Goal: Use online tool/utility: Utilize a website feature to perform a specific function

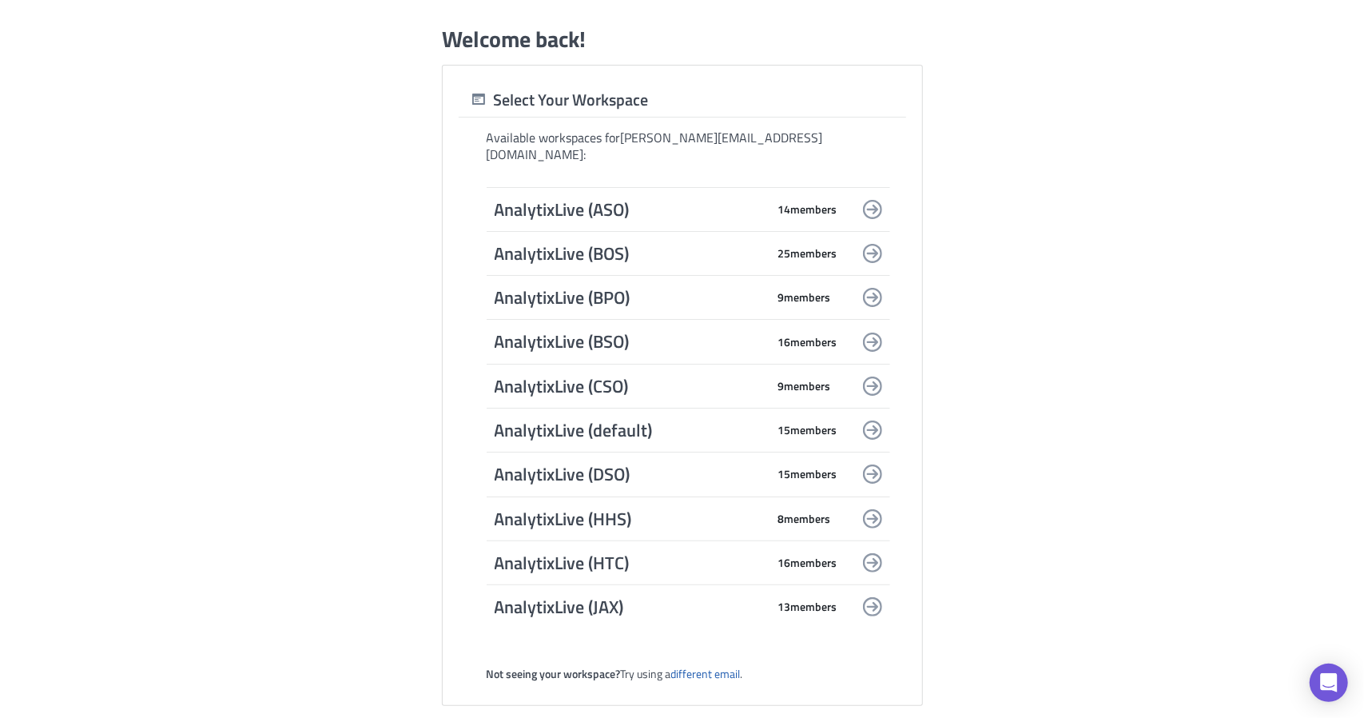
click at [658, 422] on span "AnalytixLive (default)" at bounding box center [631, 430] width 272 height 22
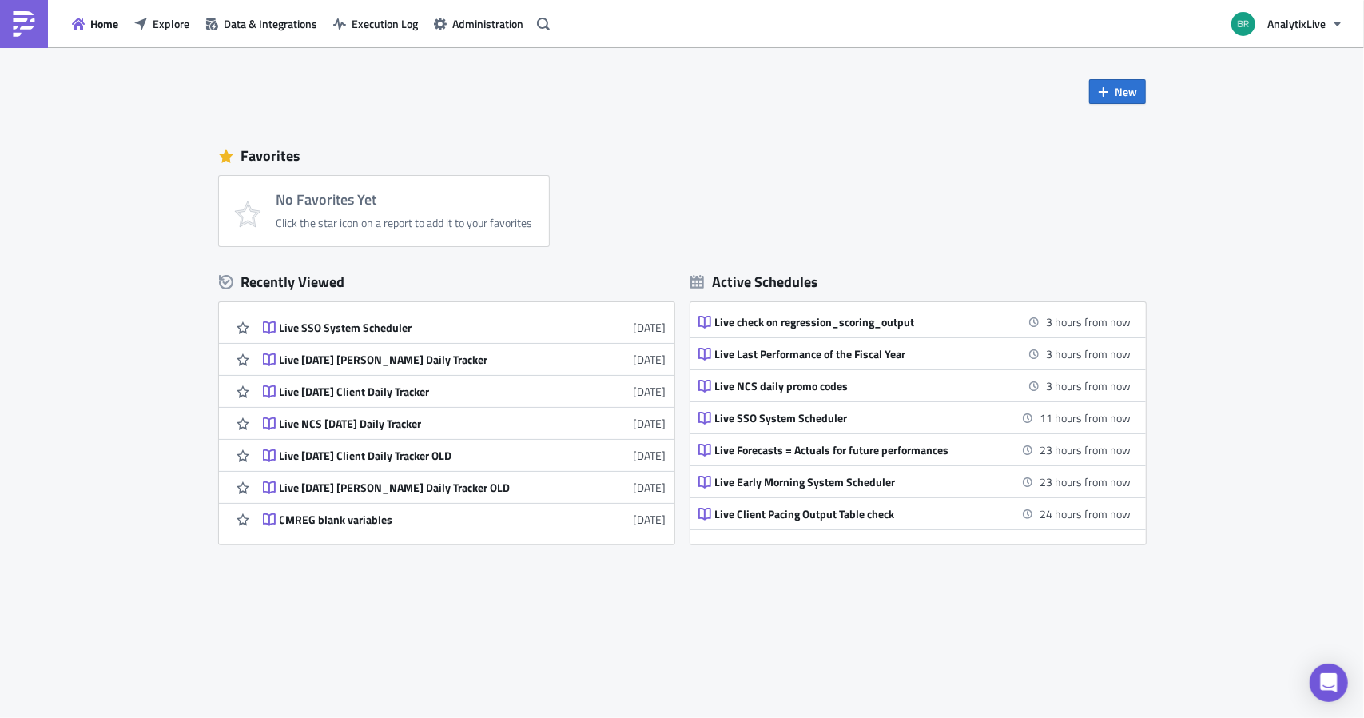
scroll to position [355, 0]
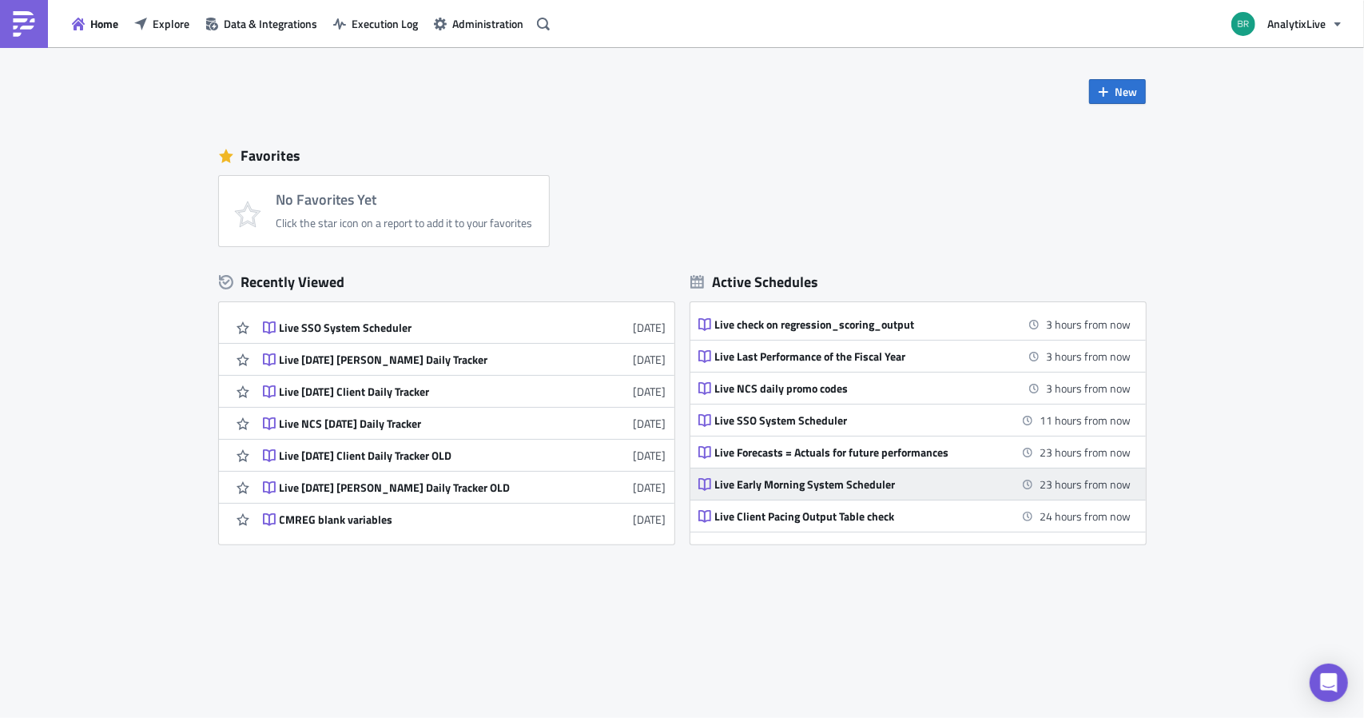
click at [838, 480] on div "Live Early Morning System Scheduler" at bounding box center [855, 484] width 280 height 14
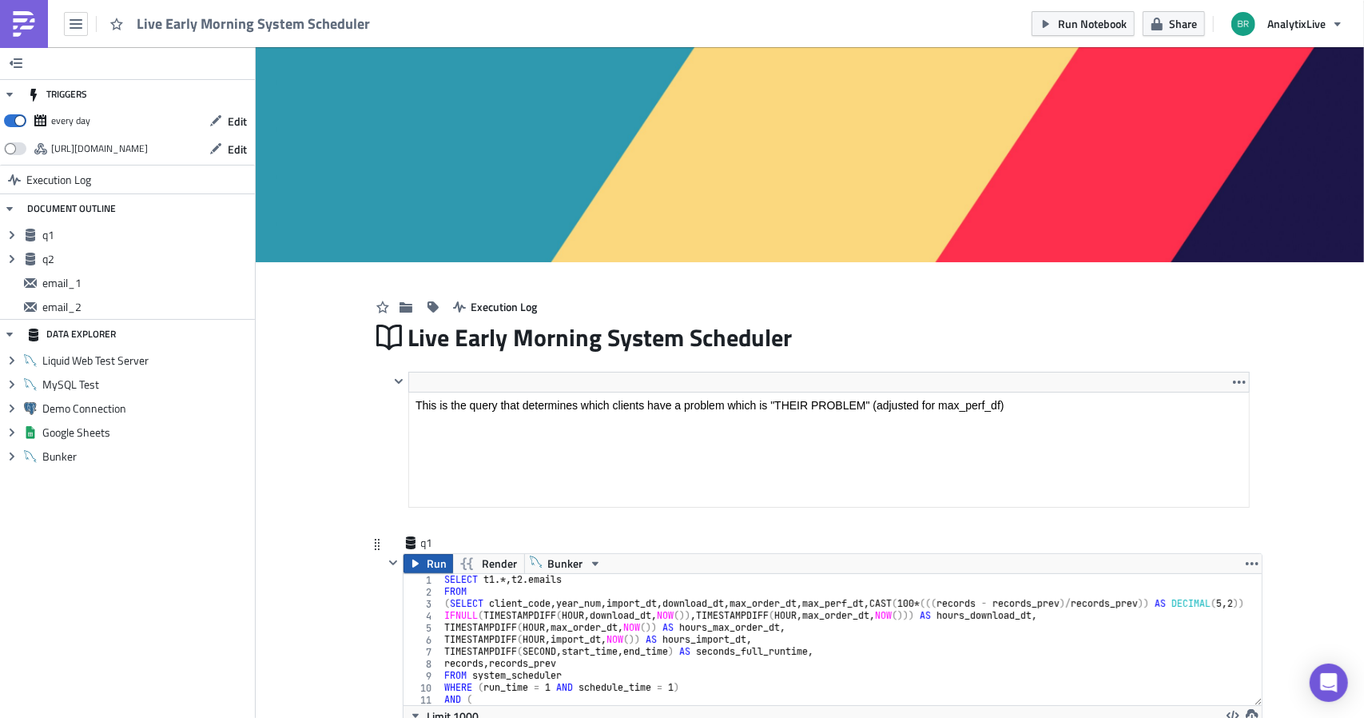
click at [431, 560] on span "Run" at bounding box center [438, 563] width 20 height 19
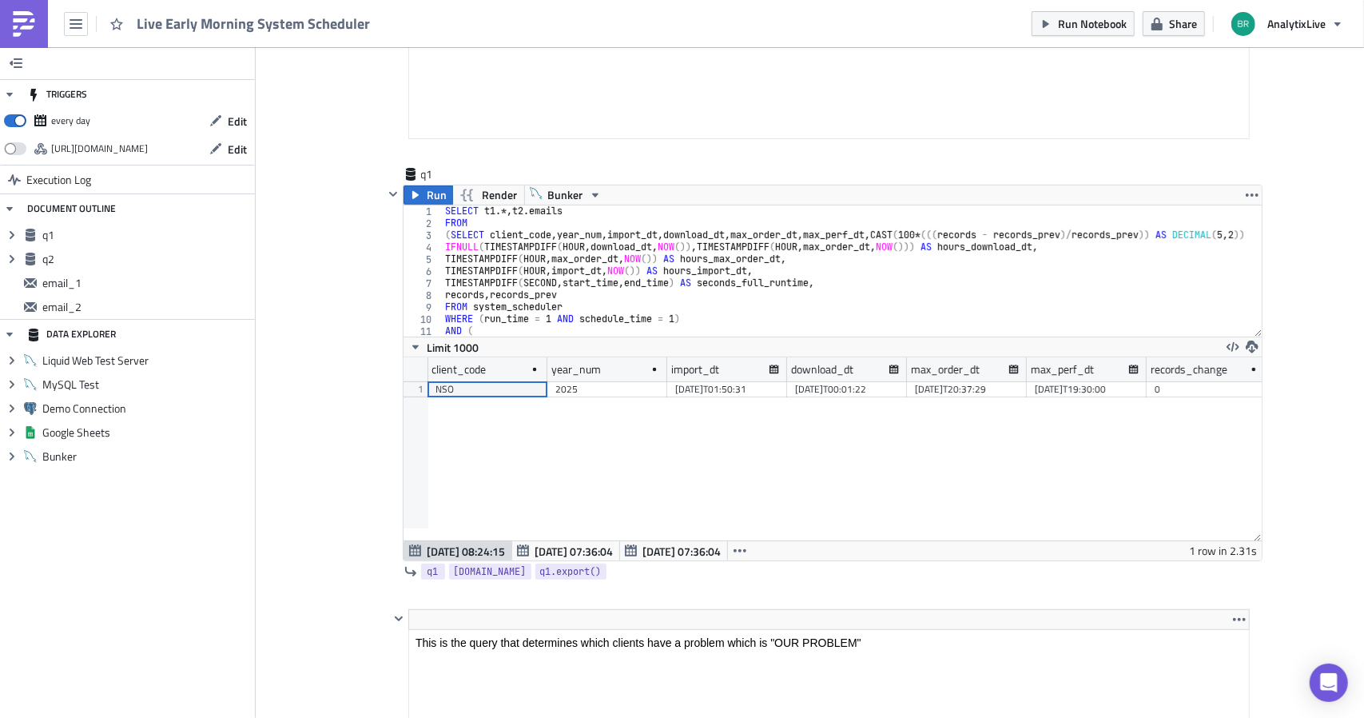
scroll to position [182, 858]
click at [149, 167] on link "Execution Log" at bounding box center [127, 179] width 255 height 29
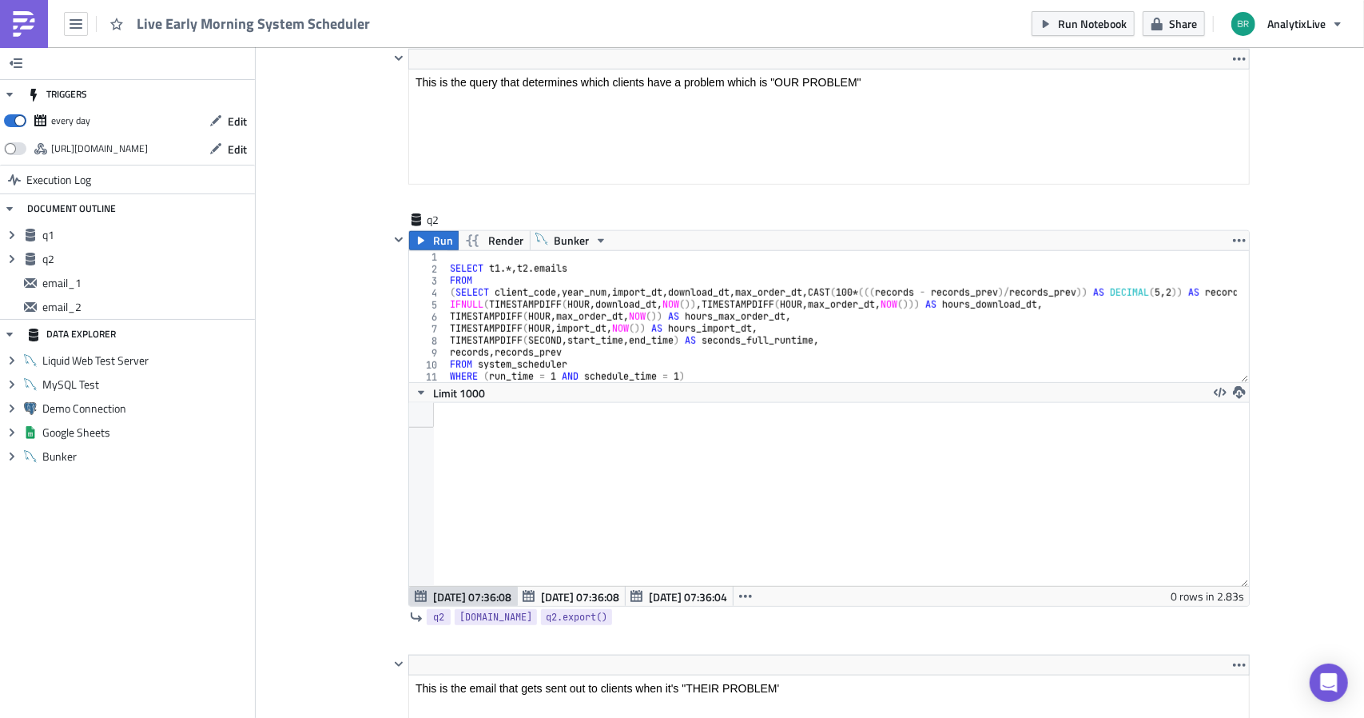
scroll to position [924, 0]
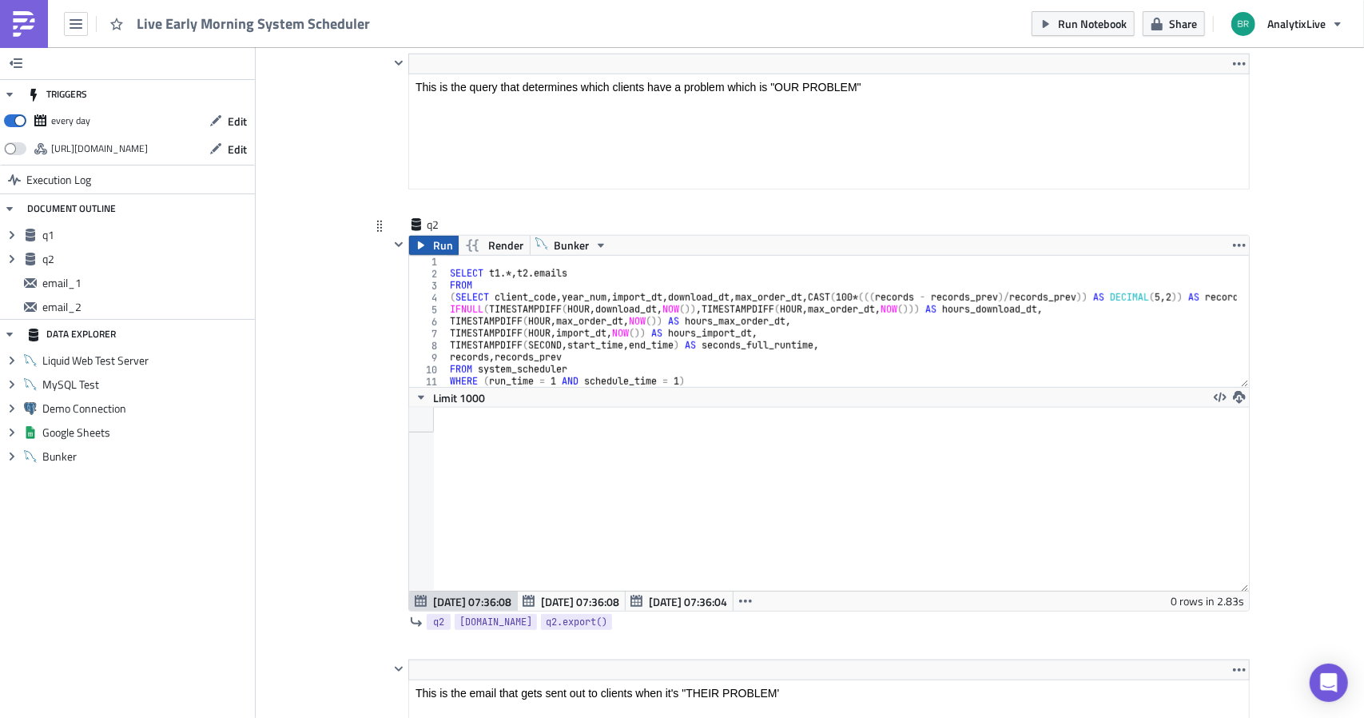
click at [433, 241] on span "Run" at bounding box center [443, 245] width 20 height 19
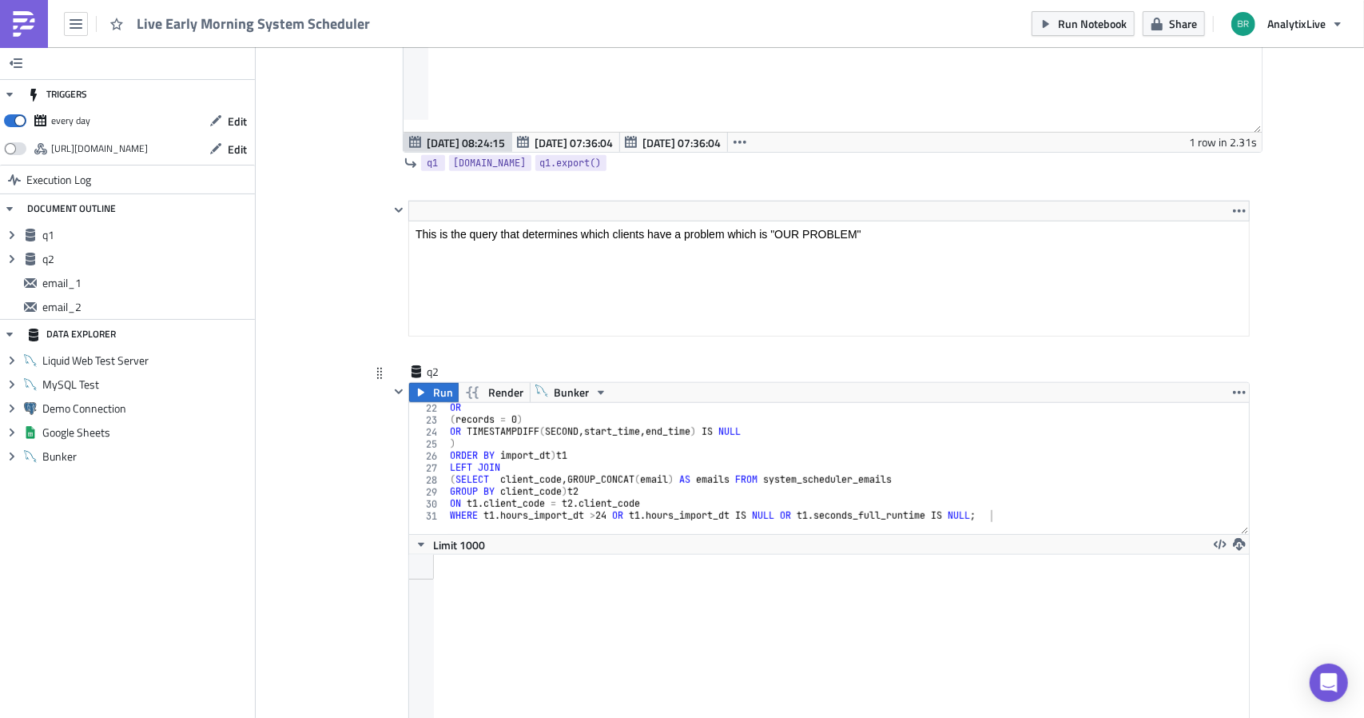
scroll to position [0, 0]
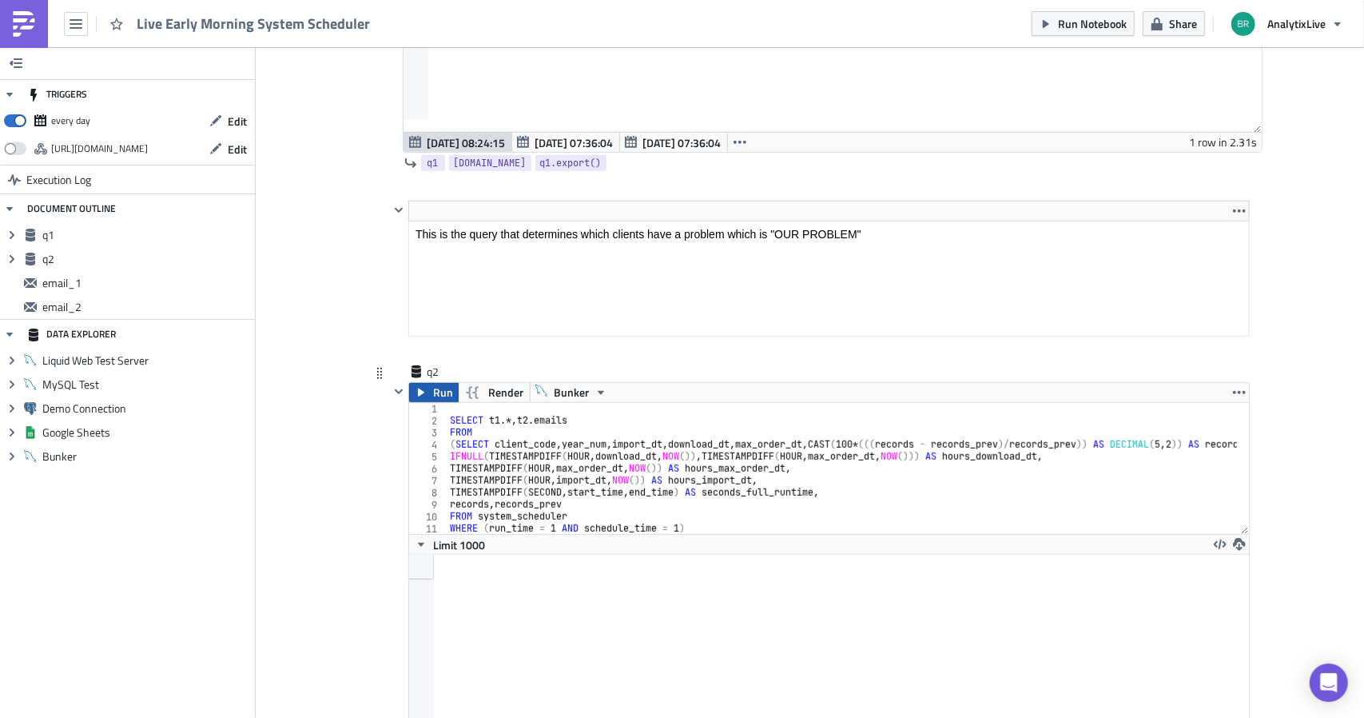
click at [433, 396] on span "Run" at bounding box center [443, 392] width 20 height 19
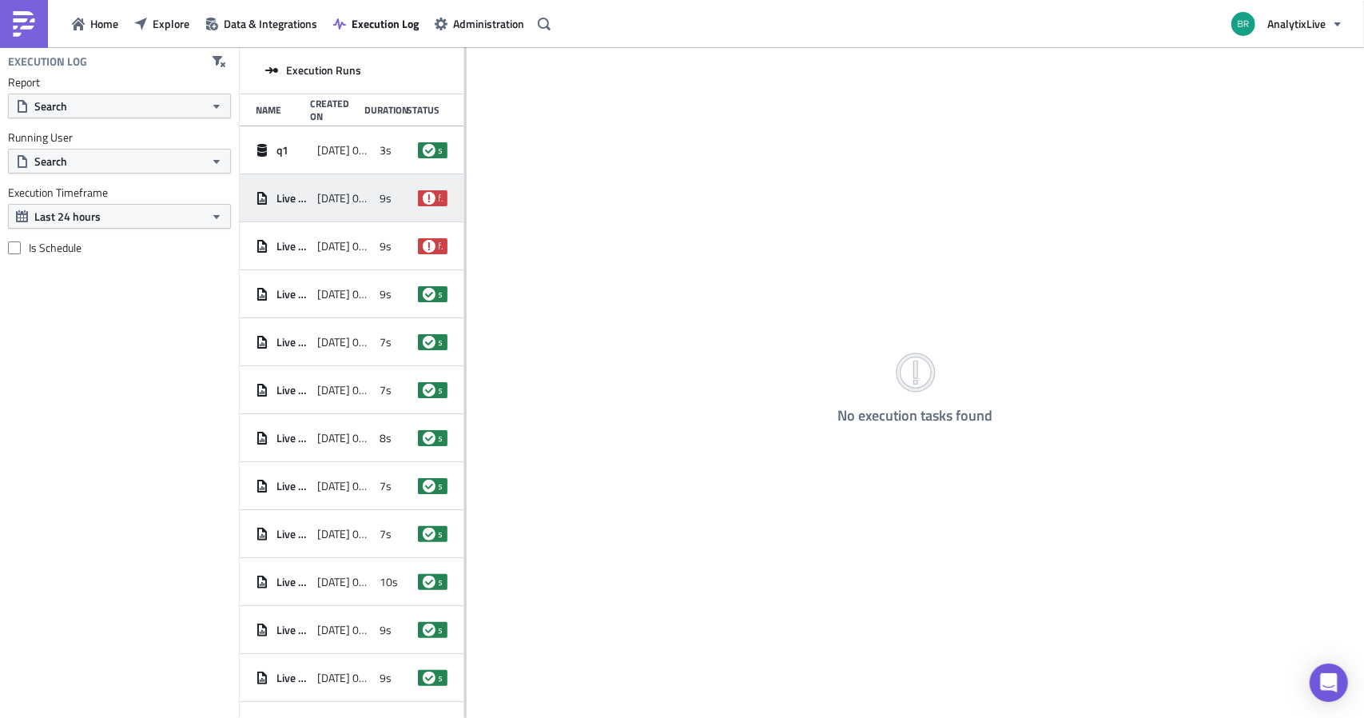
click at [369, 197] on div "Live Early Morning System Scheduler [DATE] 07:36 9s failed" at bounding box center [352, 198] width 224 height 48
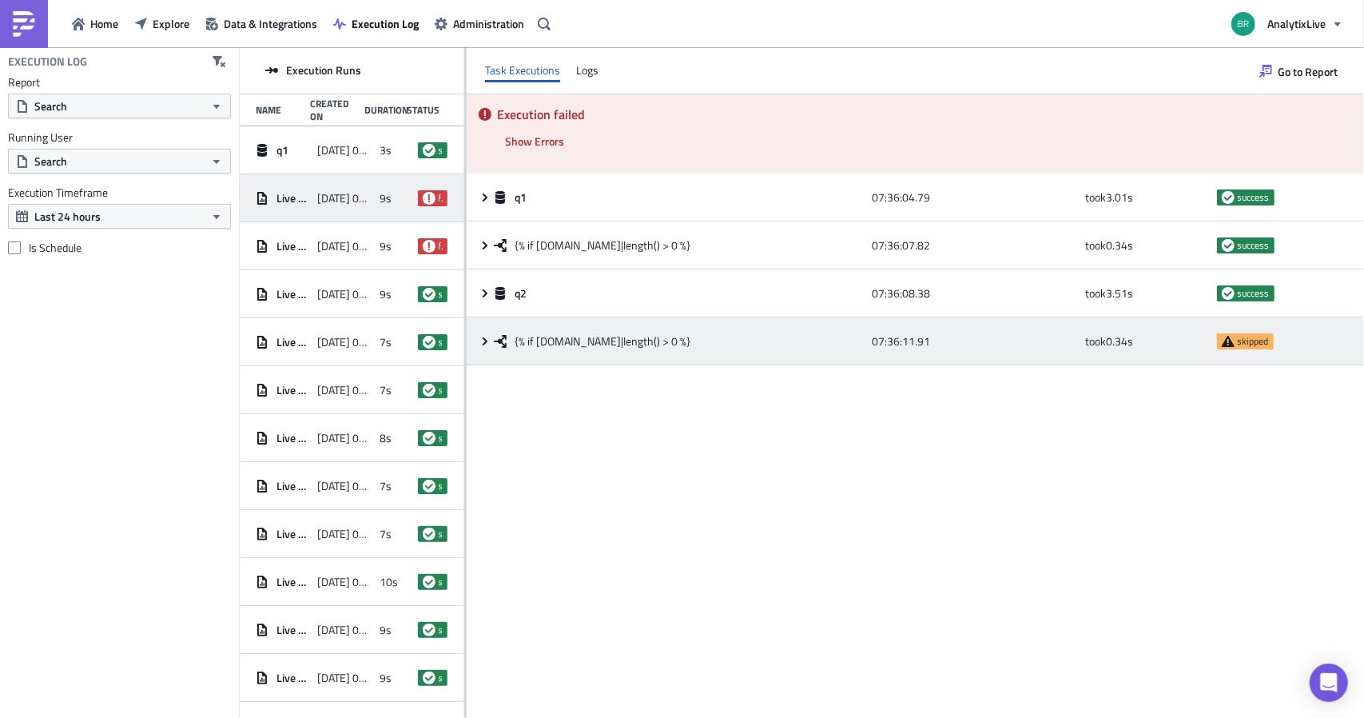
click at [1239, 341] on span "skipped" at bounding box center [1253, 341] width 31 height 13
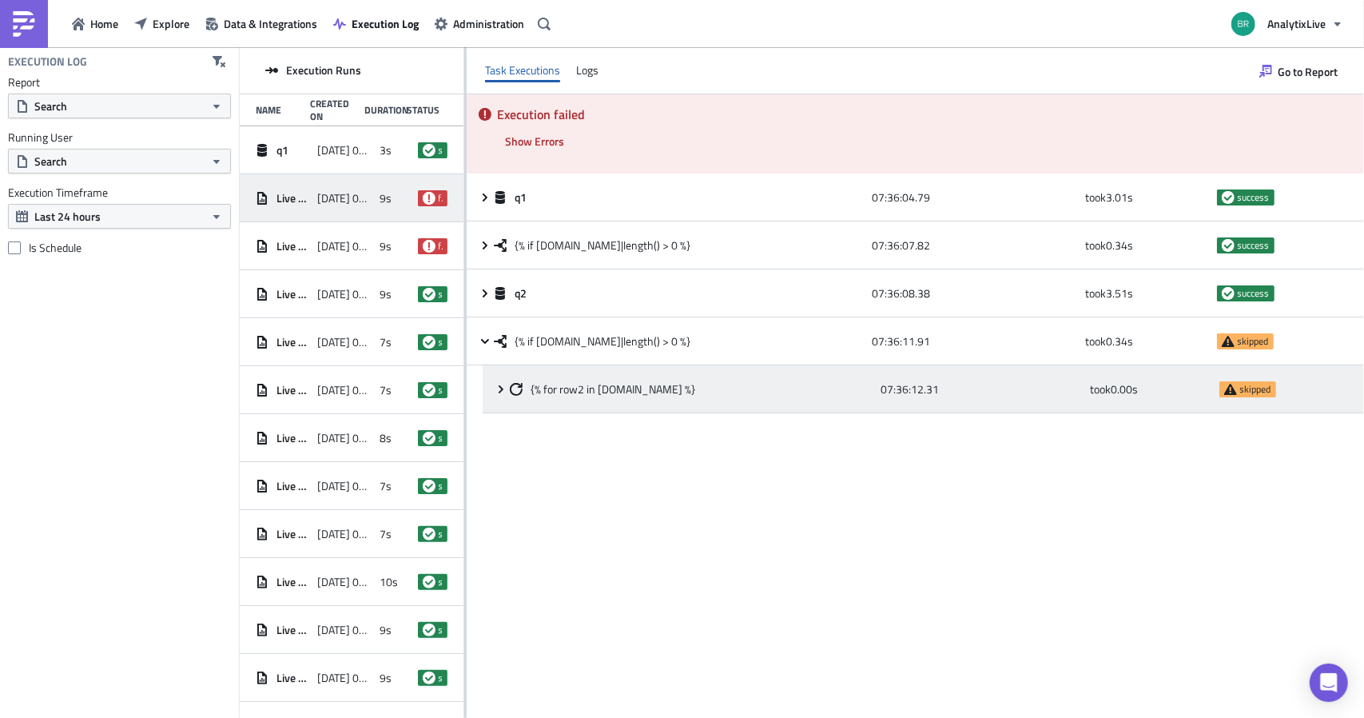
click at [1229, 379] on div "skipped" at bounding box center [1279, 389] width 121 height 29
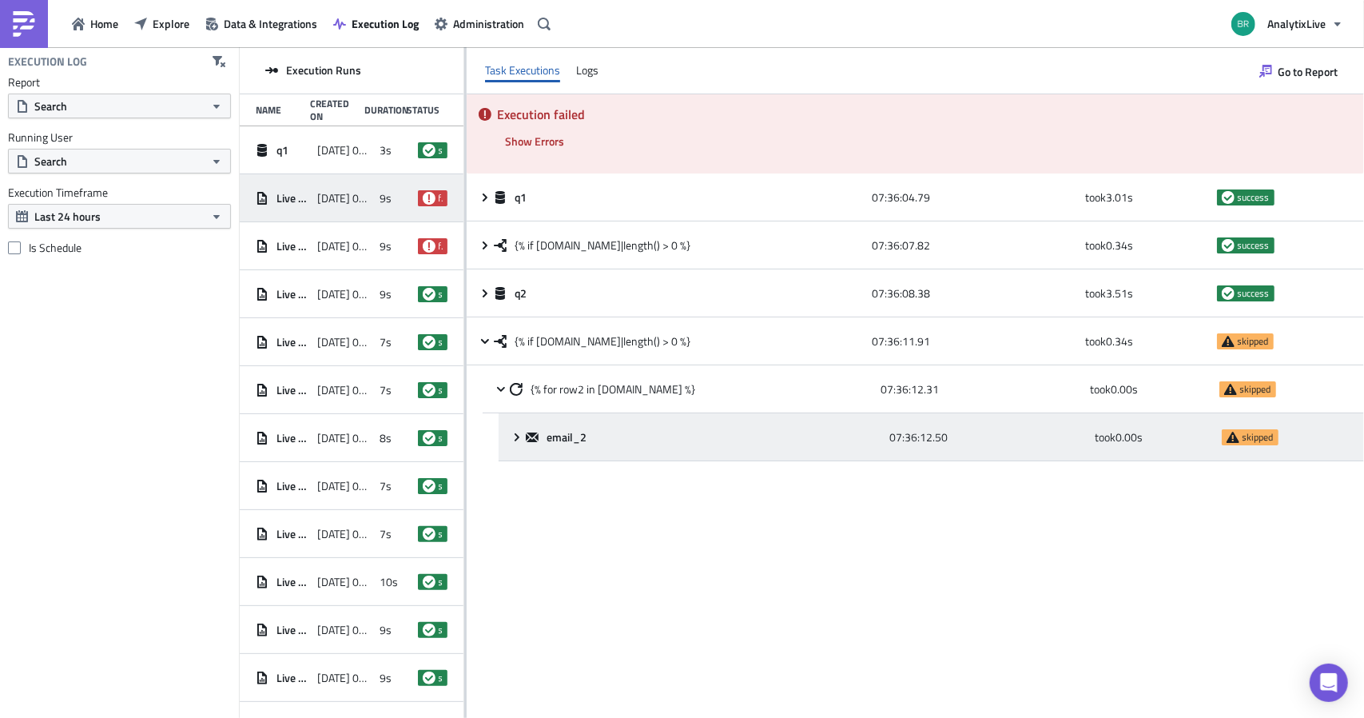
click at [1191, 434] on div "took 0.00 s" at bounding box center [1154, 437] width 118 height 29
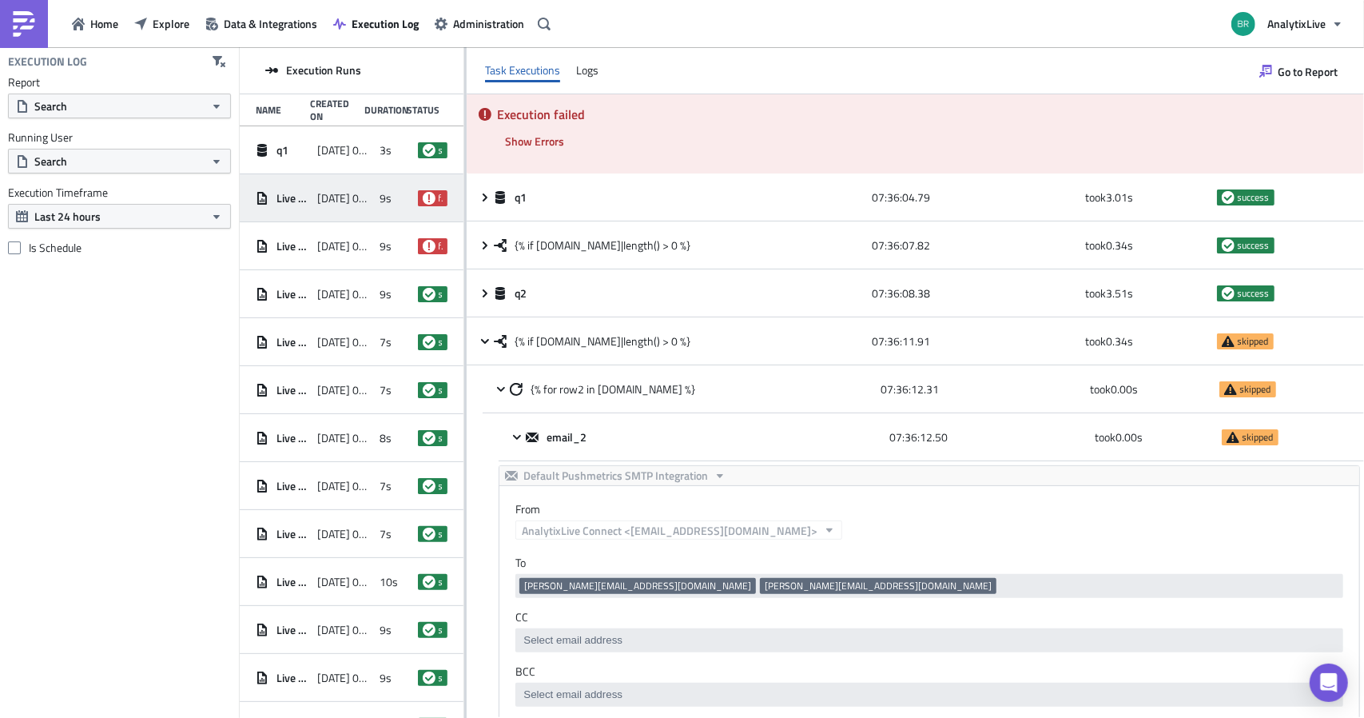
click at [1341, 143] on div "Execution failed Show Errors 2025-09-25 07:36:13.10 FAIL signal raised: FAIL('E…" at bounding box center [915, 133] width 897 height 79
click at [542, 145] on span "Show Errors" at bounding box center [534, 141] width 59 height 17
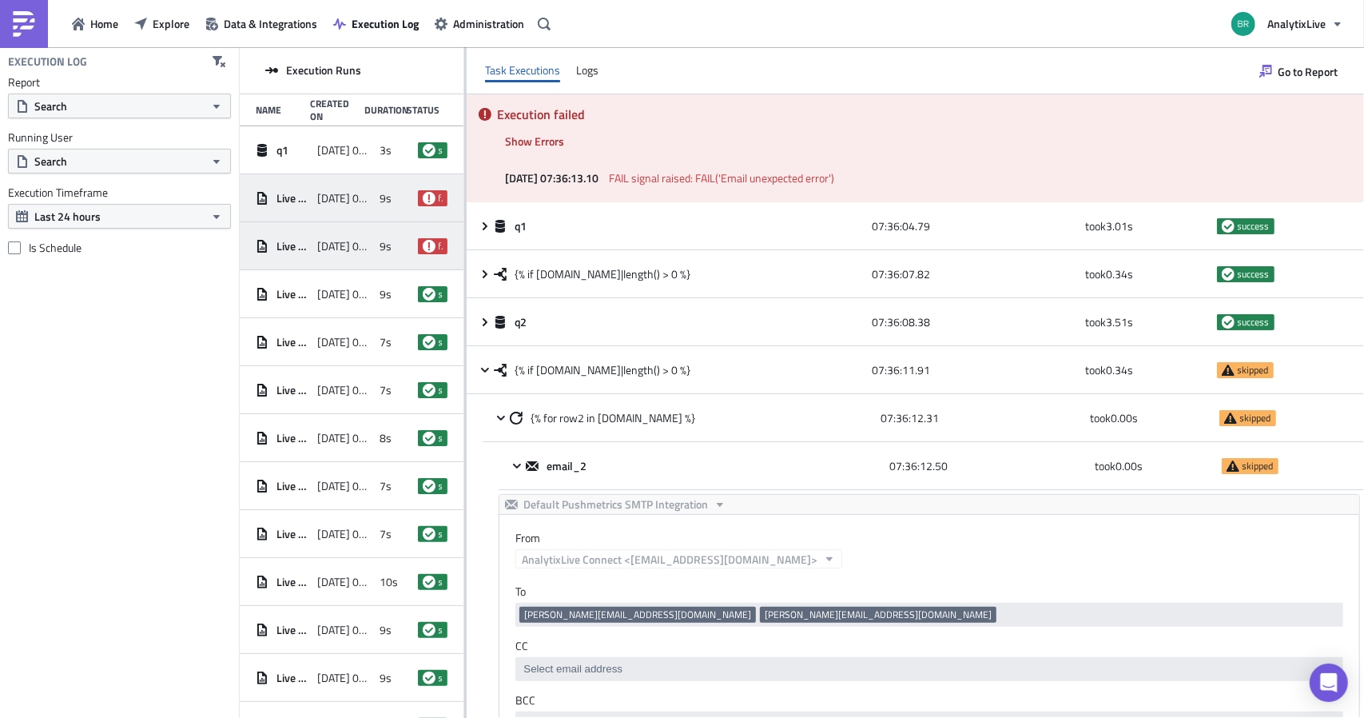
click at [392, 252] on div "9s" at bounding box center [395, 246] width 30 height 29
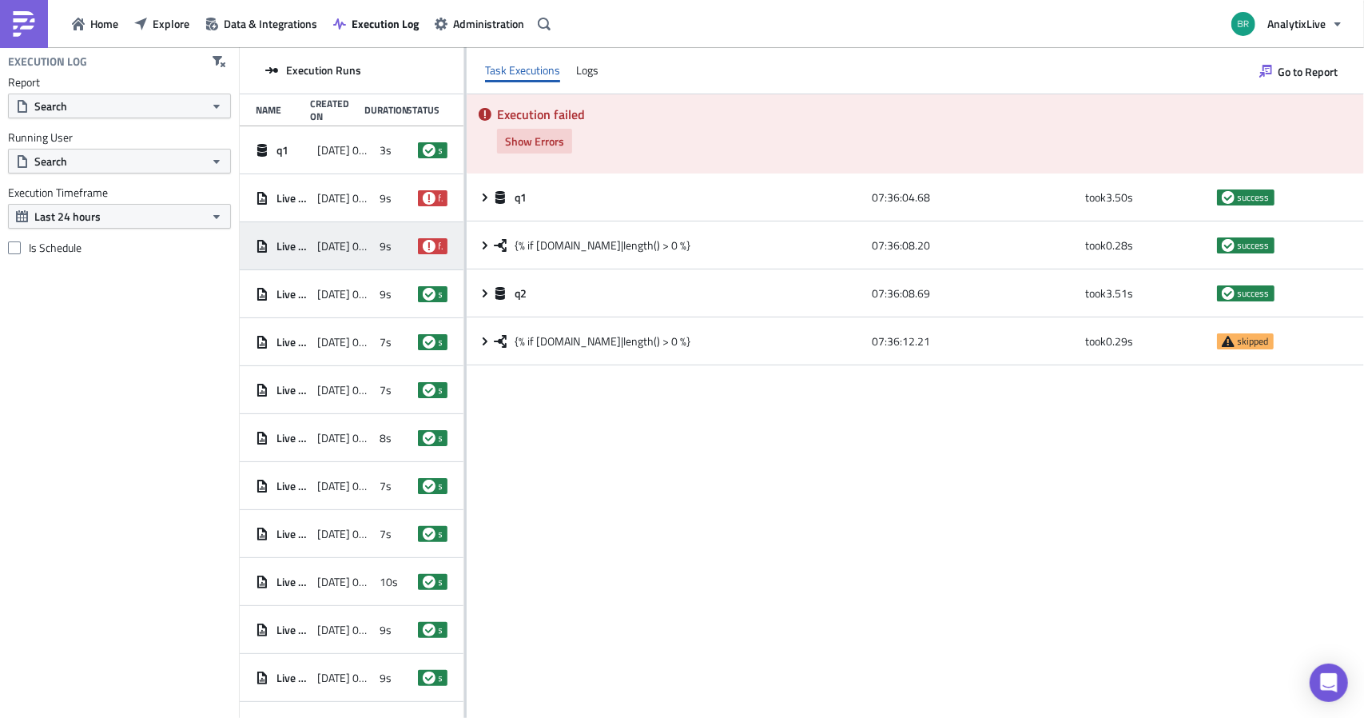
click at [537, 151] on button "Show Errors" at bounding box center [534, 141] width 75 height 25
